Goal: Task Accomplishment & Management: Use online tool/utility

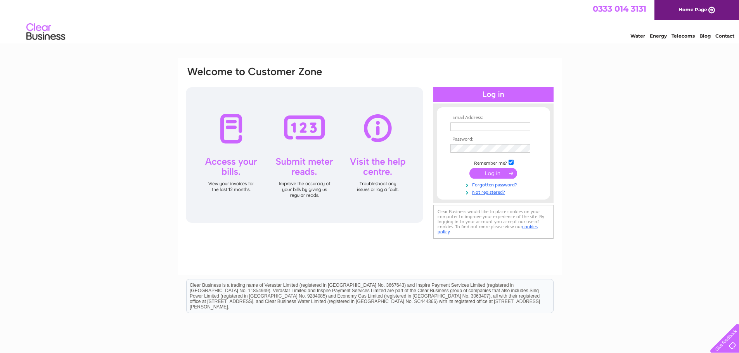
click at [474, 127] on input "text" at bounding box center [490, 127] width 80 height 9
type input "[PERSON_NAME][EMAIL_ADDRESS][PERSON_NAME][DOMAIN_NAME]"
click at [495, 173] on input "submit" at bounding box center [493, 173] width 48 height 11
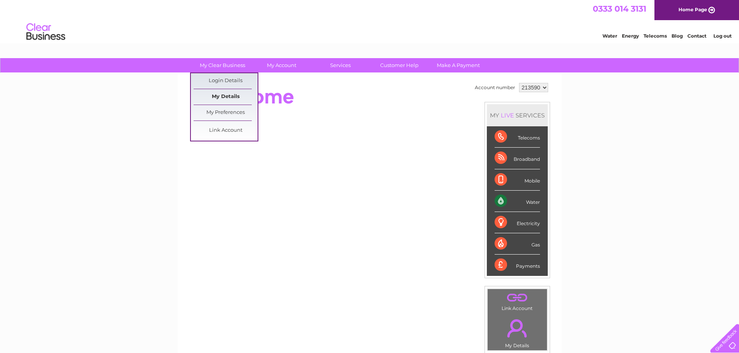
click at [224, 97] on link "My Details" at bounding box center [226, 97] width 64 height 16
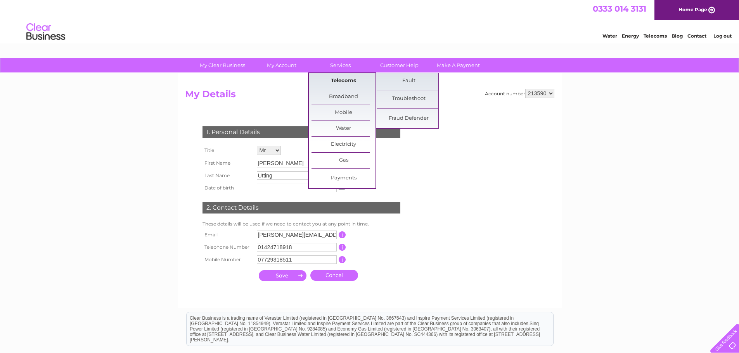
click at [349, 78] on link "Telecoms" at bounding box center [343, 81] width 64 height 16
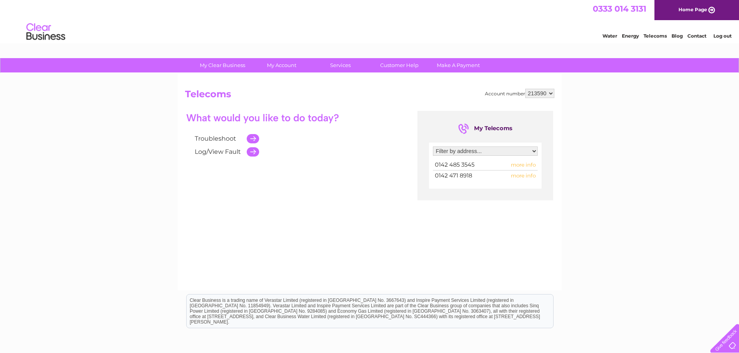
click at [457, 178] on span "0142 471 8918" at bounding box center [453, 175] width 37 height 7
click at [534, 150] on select "Filter by address... 1 Truman Drive, St Leonards On Sea, TN37 7TH Ponswood Ind …" at bounding box center [485, 151] width 105 height 9
select select "862084"
click at [433, 147] on select "Filter by address... 1 Truman Drive, St Leonards On Sea, TN37 7TH Ponswood Ind …" at bounding box center [485, 151] width 105 height 9
click at [523, 163] on span "more info" at bounding box center [523, 165] width 25 height 6
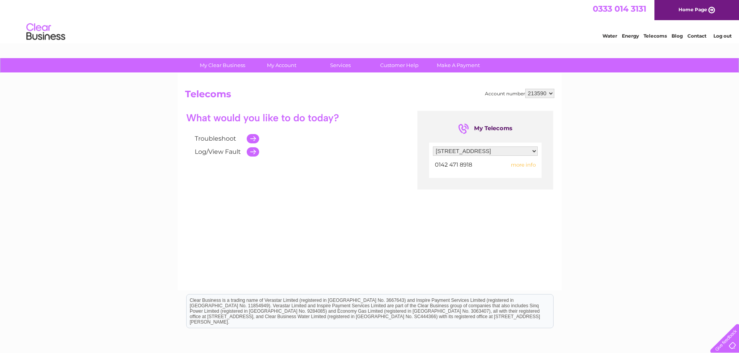
click at [520, 166] on span "more info" at bounding box center [523, 165] width 25 height 6
click at [522, 165] on span "more info" at bounding box center [523, 165] width 25 height 6
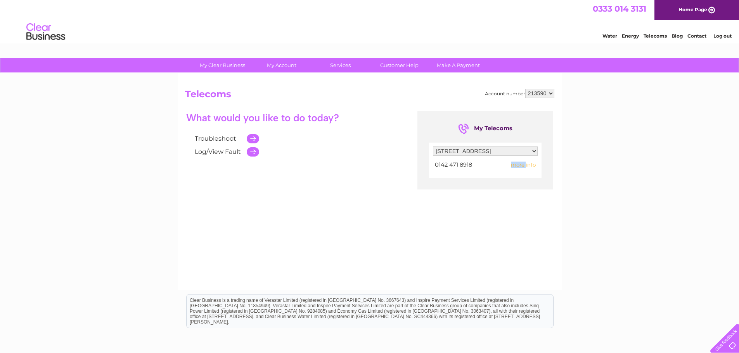
click at [522, 165] on span "more info" at bounding box center [523, 165] width 25 height 6
click at [438, 185] on div "My Telecoms Filter by address... 1 Truman Drive, St Leonards On Sea, TN37 7TH P…" at bounding box center [485, 150] width 136 height 79
click at [437, 185] on div "My Telecoms Filter by address... 1 Truman Drive, St Leonards On Sea, TN37 7TH P…" at bounding box center [485, 150] width 136 height 79
click at [451, 162] on span "0142 471 8918" at bounding box center [453, 164] width 37 height 7
click at [487, 128] on div "My Telecoms" at bounding box center [485, 129] width 54 height 12
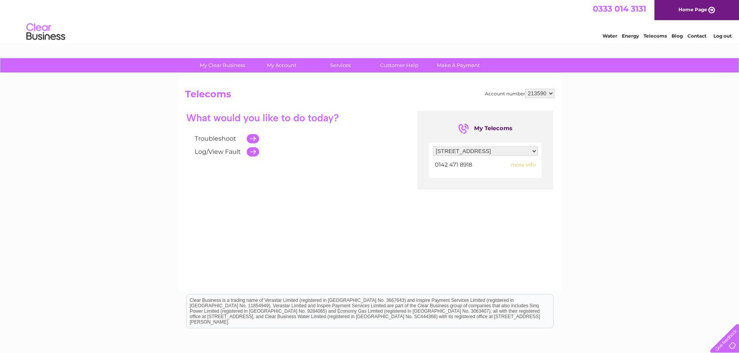
click at [487, 128] on div "My Telecoms" at bounding box center [485, 129] width 54 height 12
click at [385, 155] on div "Troubleshoot Log/View Fault" at bounding box center [295, 135] width 221 height 48
drag, startPoint x: 355, startPoint y: 163, endPoint x: 348, endPoint y: 146, distance: 18.8
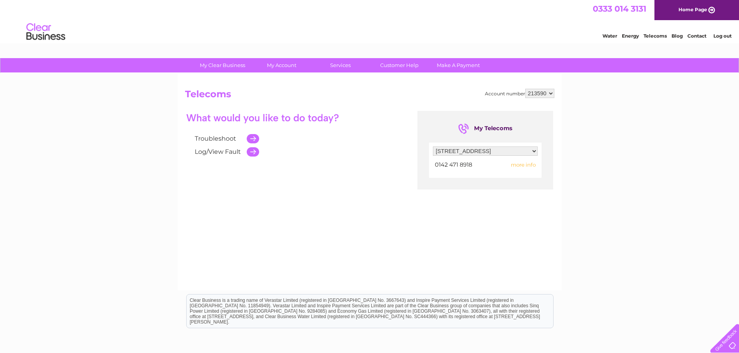
click at [356, 161] on div "Troubleshoot Log/View Fault My Telecoms Filter by address... 1 Truman Drive, St…" at bounding box center [369, 186] width 369 height 151
click at [522, 166] on span "more info" at bounding box center [523, 165] width 25 height 6
click at [523, 166] on span "more info" at bounding box center [523, 165] width 25 height 6
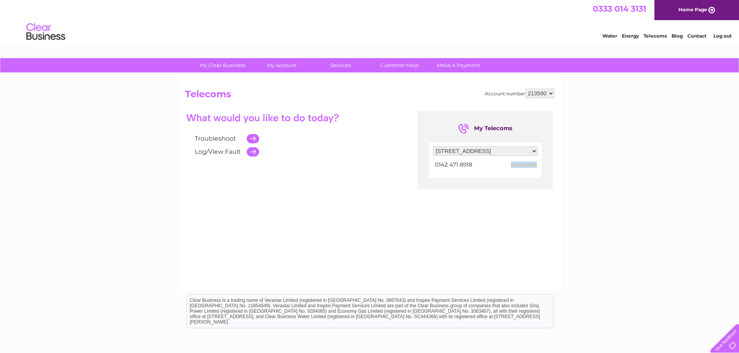
click at [523, 166] on span "more info" at bounding box center [523, 165] width 25 height 6
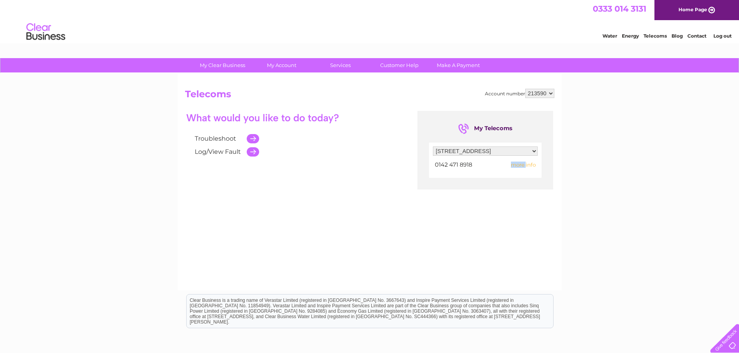
click at [523, 166] on span "more info" at bounding box center [523, 165] width 25 height 6
